Goal: Find specific page/section: Find specific page/section

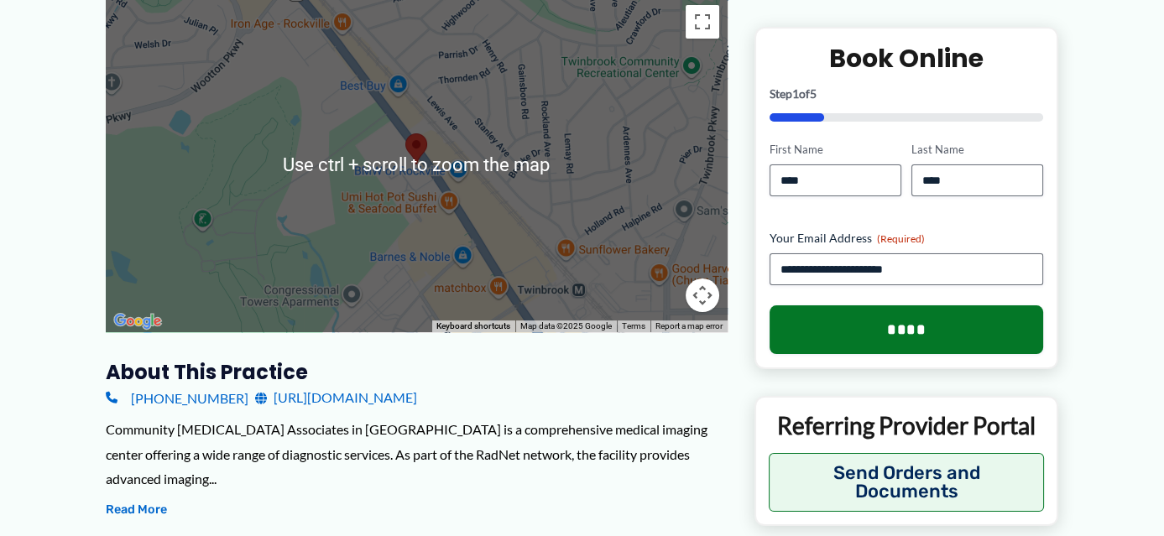
scroll to position [252, 0]
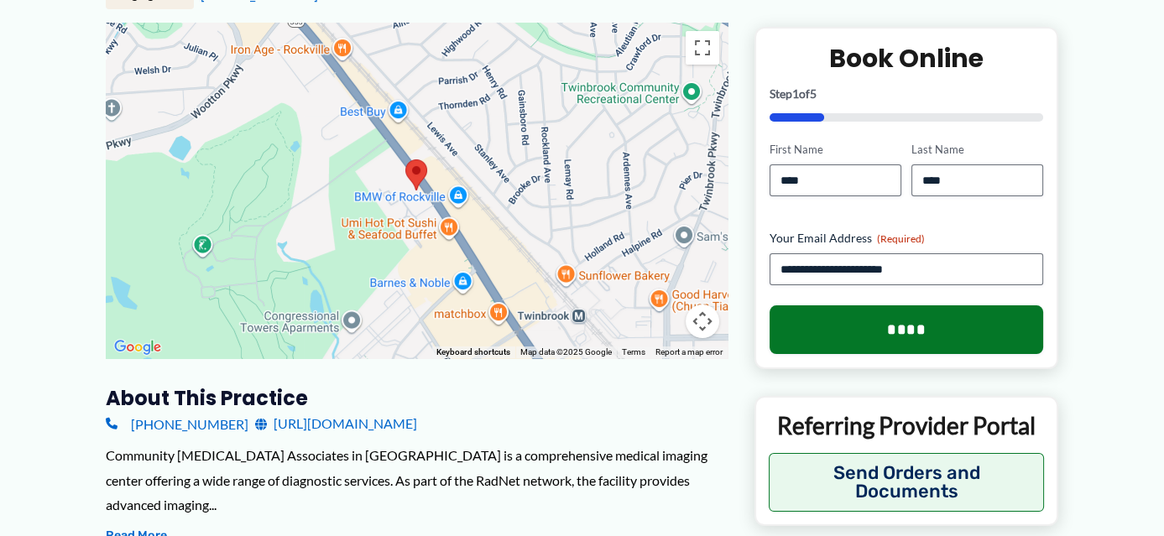
click at [421, 220] on div at bounding box center [417, 191] width 622 height 336
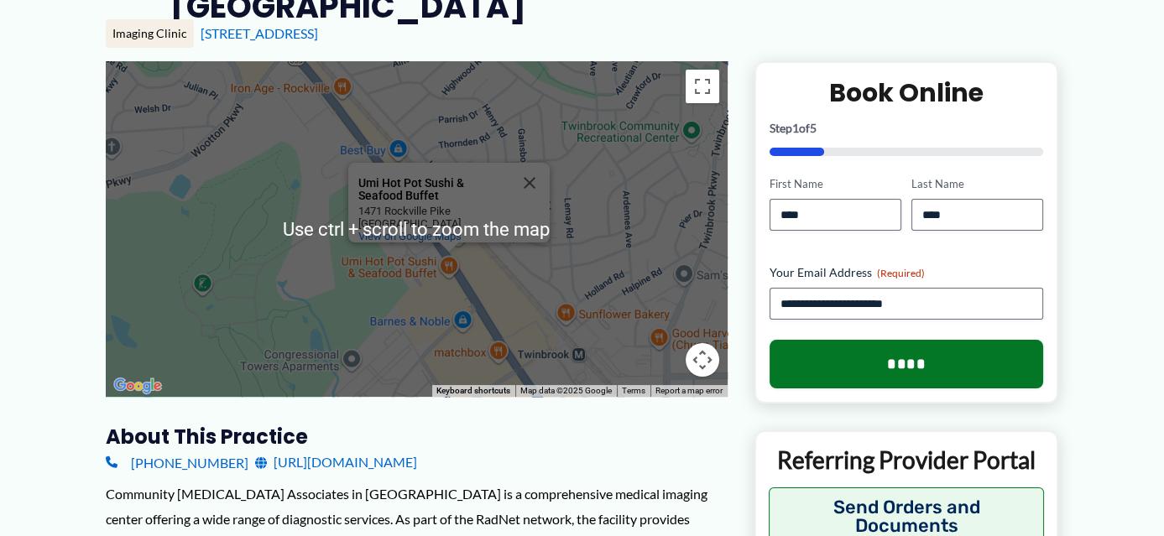
scroll to position [168, 0]
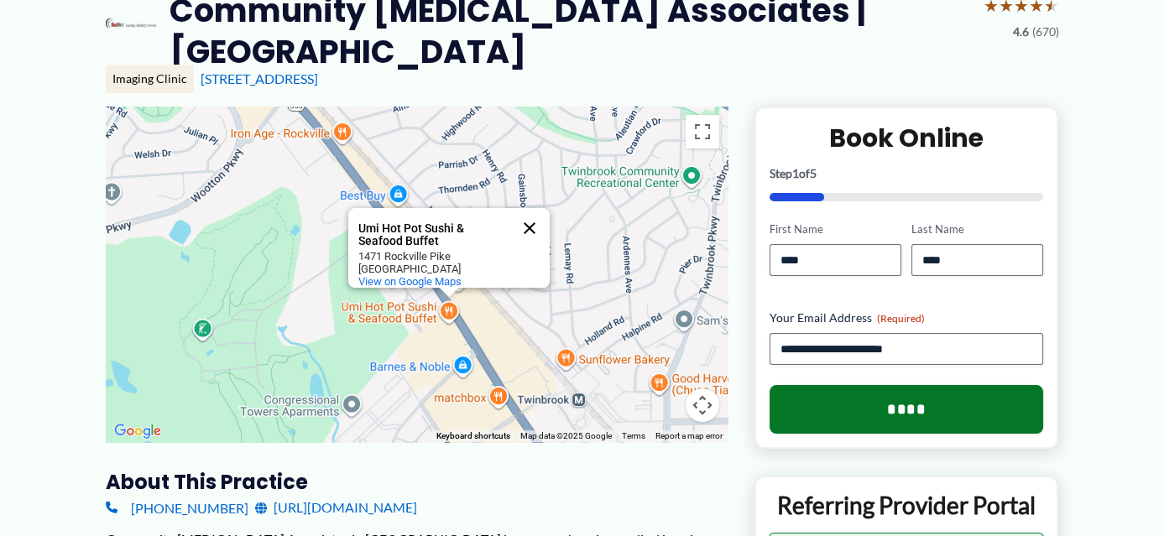
click at [533, 211] on button "Close" at bounding box center [529, 228] width 40 height 40
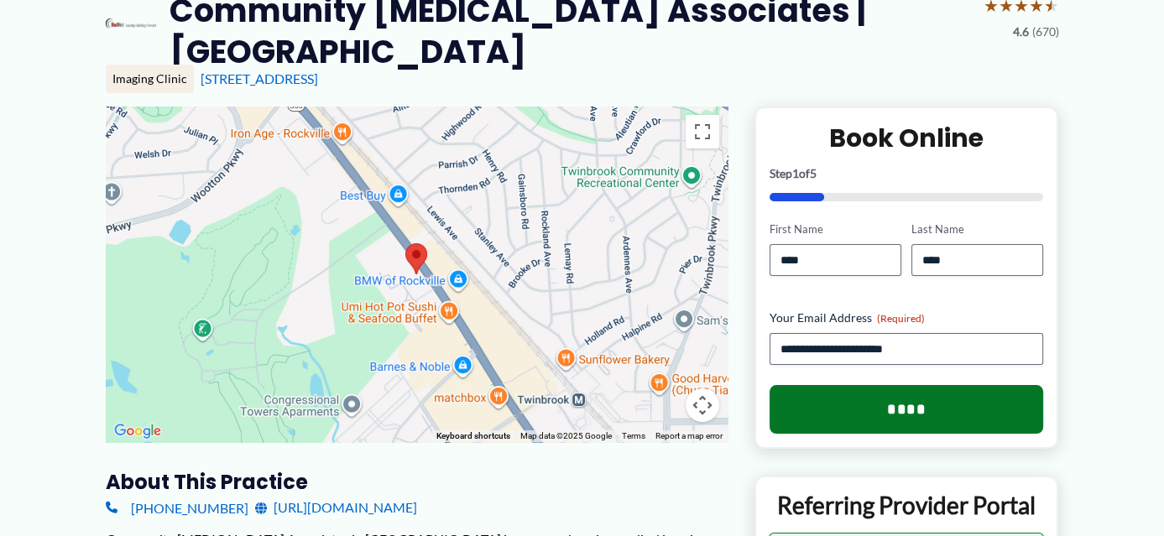
drag, startPoint x: 407, startPoint y: 273, endPoint x: 415, endPoint y: 277, distance: 9.0
click at [414, 274] on img at bounding box center [416, 258] width 22 height 31
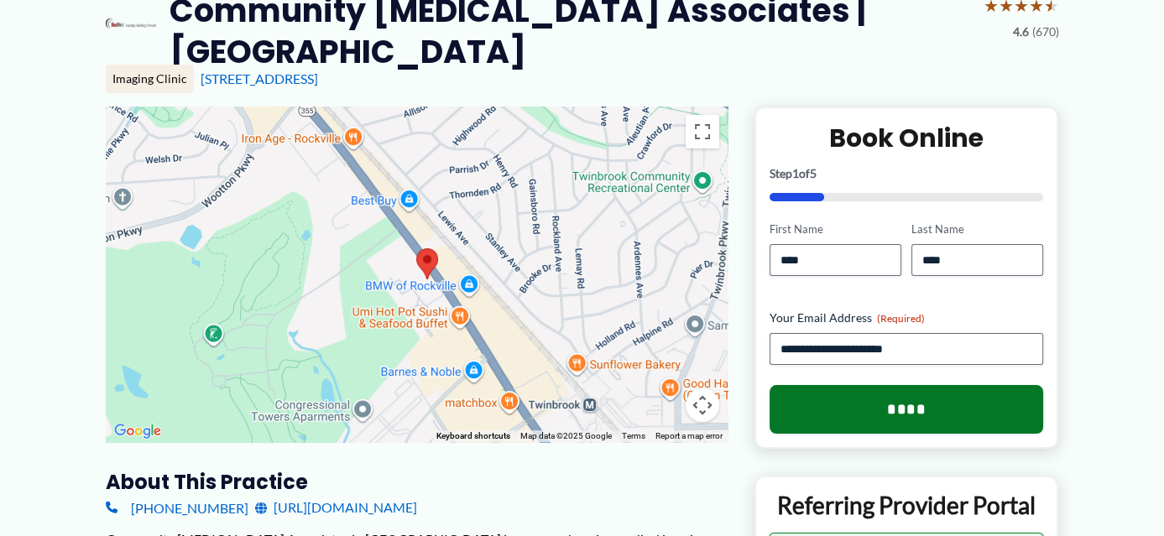
click at [426, 280] on div at bounding box center [417, 275] width 622 height 336
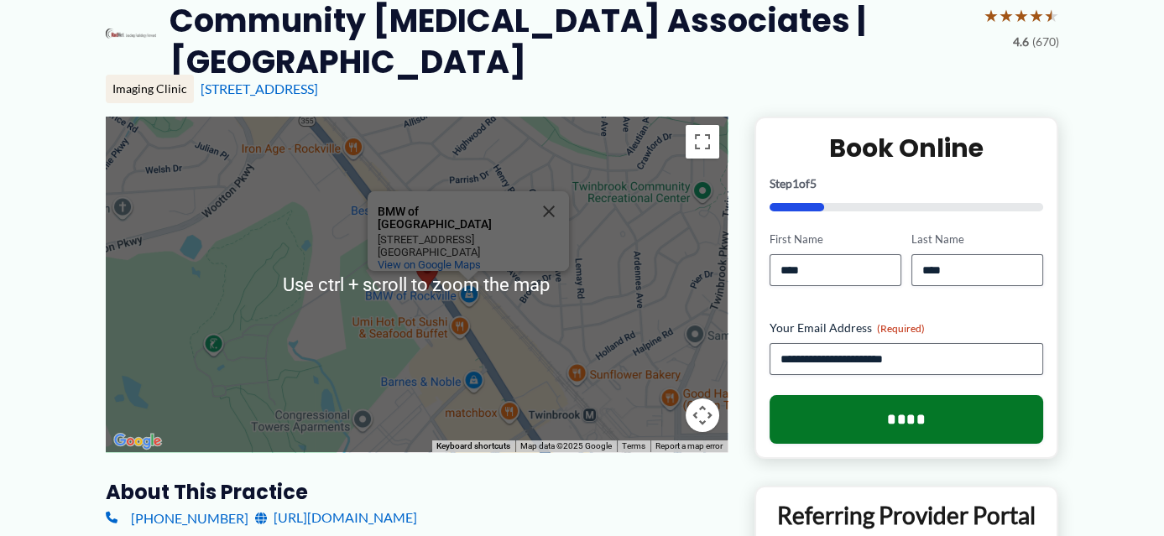
scroll to position [252, 0]
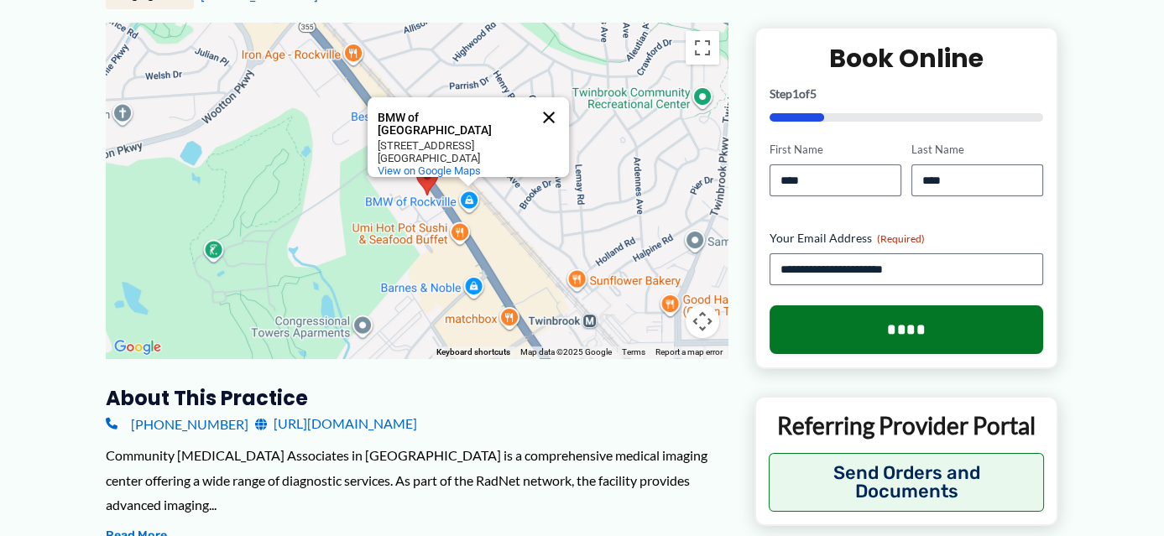
click at [552, 102] on button "Close" at bounding box center [549, 117] width 40 height 40
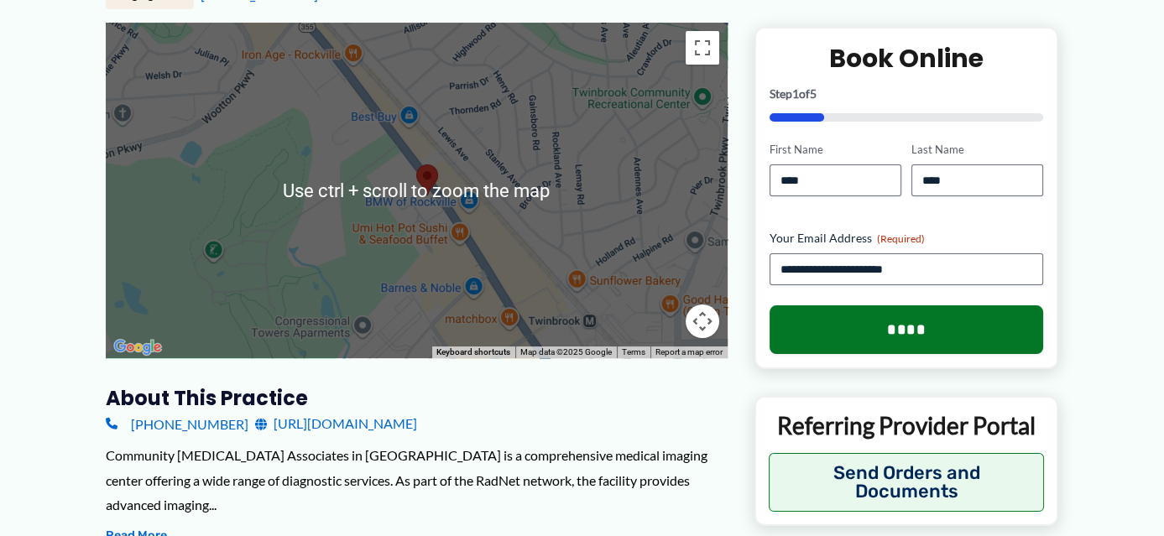
drag, startPoint x: 398, startPoint y: 197, endPoint x: 409, endPoint y: 203, distance: 12.4
click at [400, 197] on div at bounding box center [417, 191] width 622 height 336
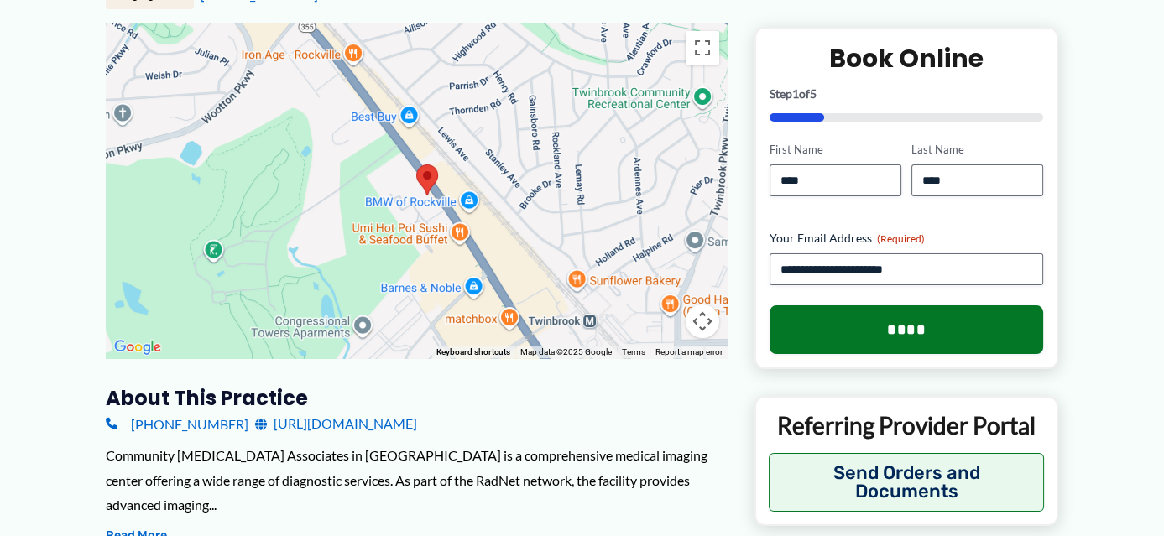
click at [418, 237] on div at bounding box center [417, 191] width 622 height 336
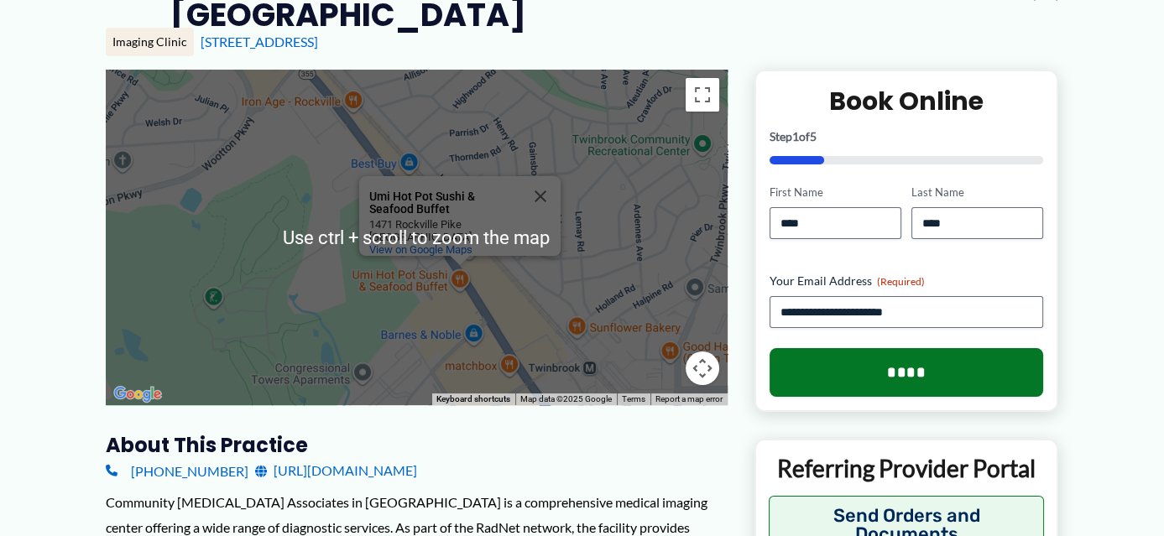
scroll to position [336, 0]
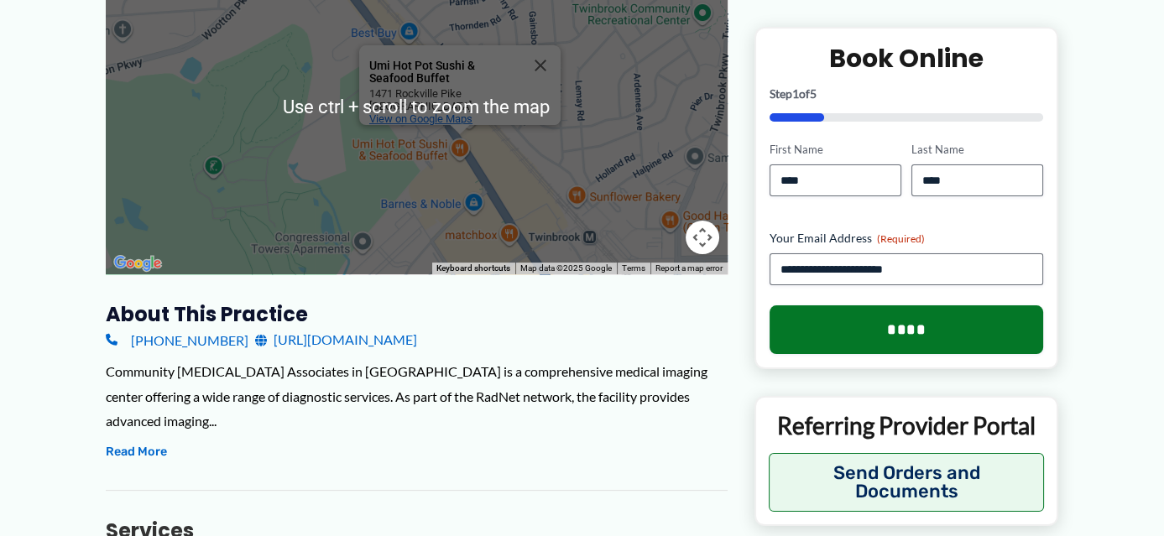
click at [477, 112] on div "View on Google Maps" at bounding box center [464, 118] width 191 height 13
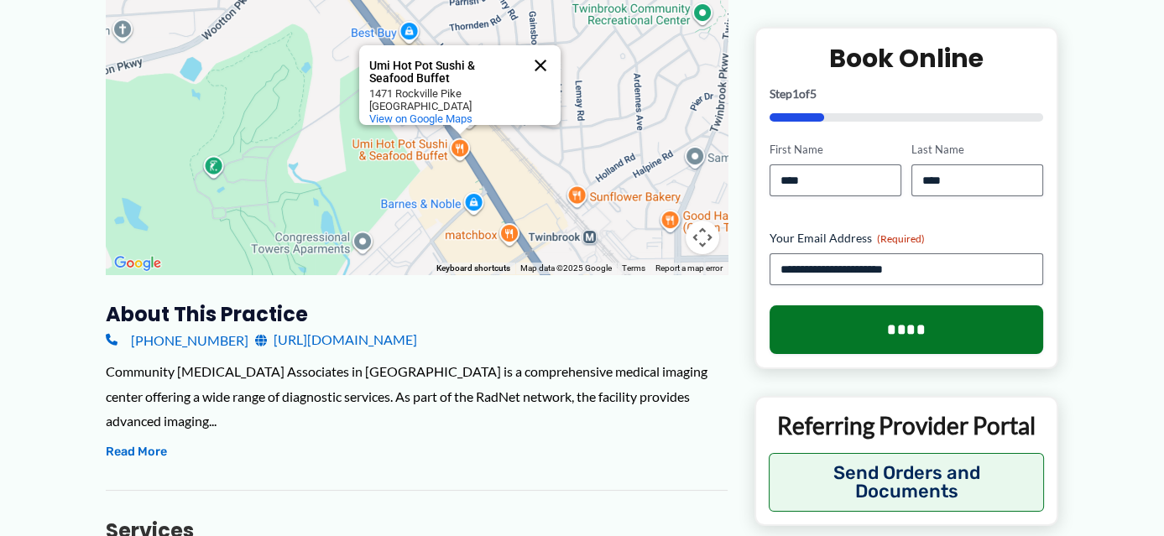
click at [542, 52] on button "Close" at bounding box center [540, 65] width 40 height 40
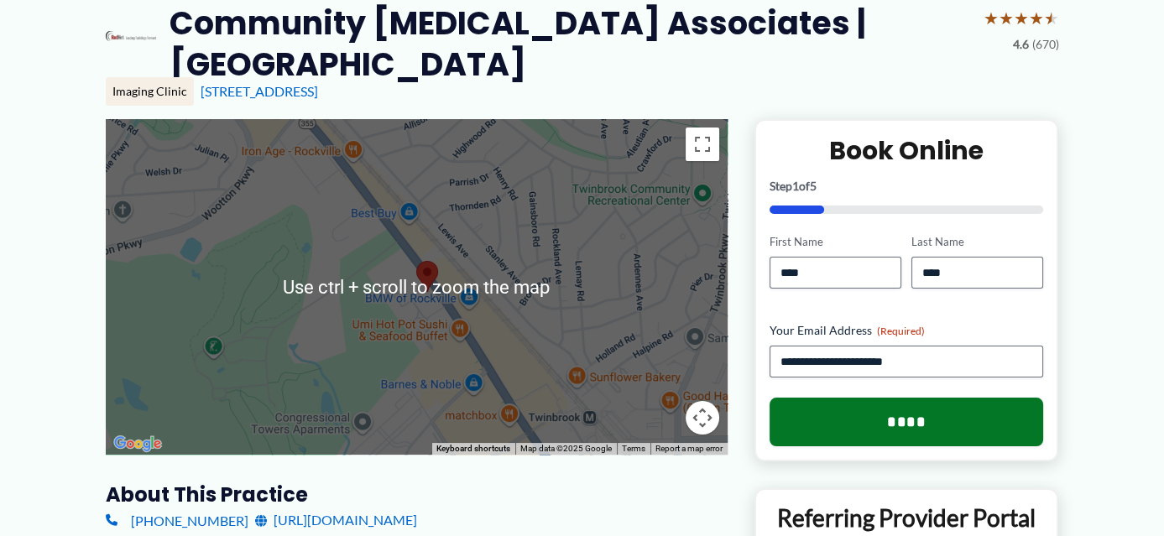
scroll to position [0, 0]
